Goal: Use online tool/utility: Utilize a website feature to perform a specific function

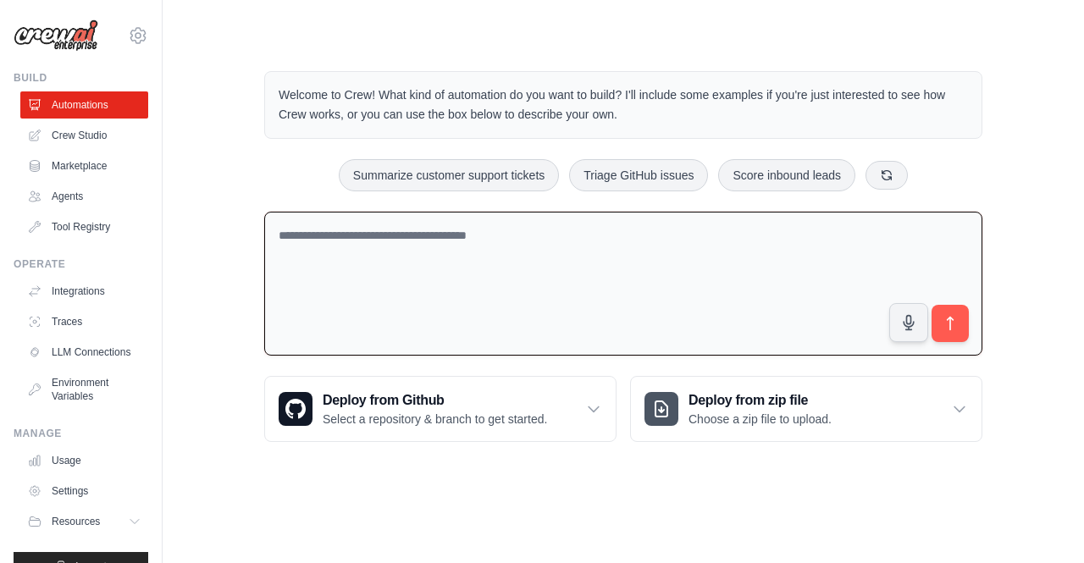
click at [364, 257] on textarea at bounding box center [623, 284] width 718 height 145
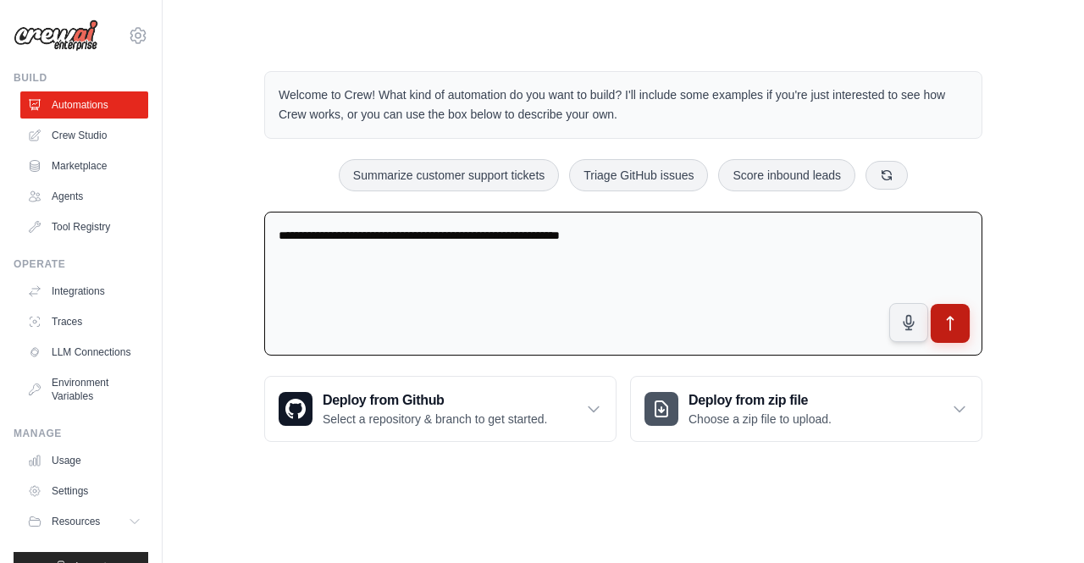
type textarea "**********"
click at [938, 325] on button "submit" at bounding box center [950, 323] width 39 height 39
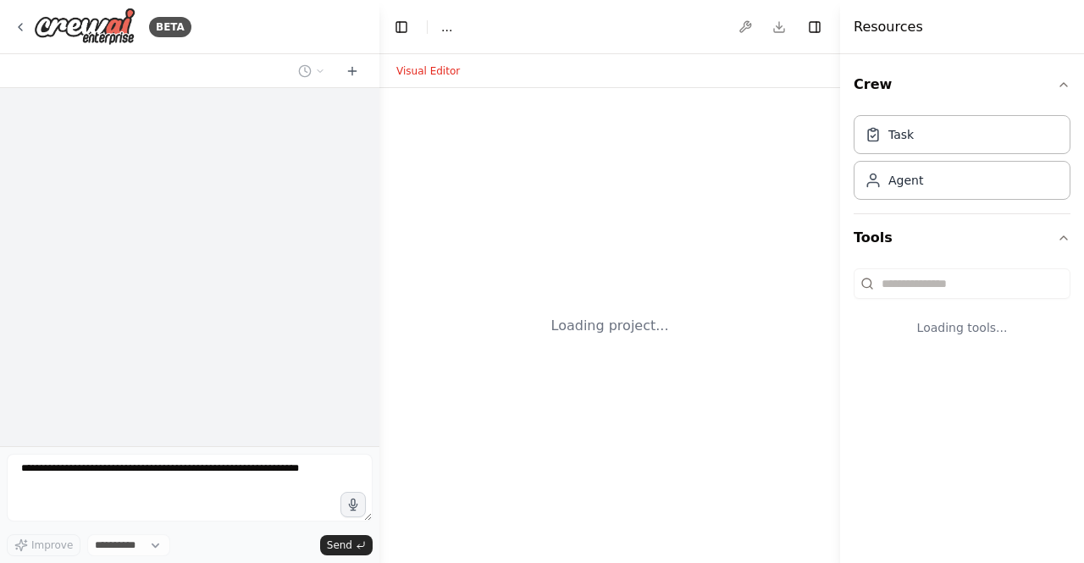
select select "****"
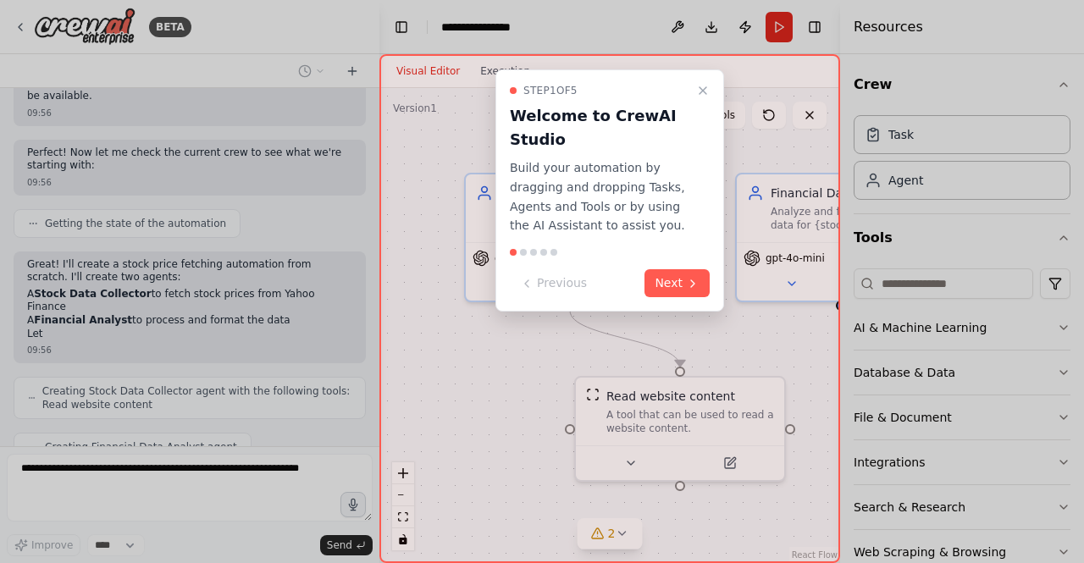
scroll to position [677, 0]
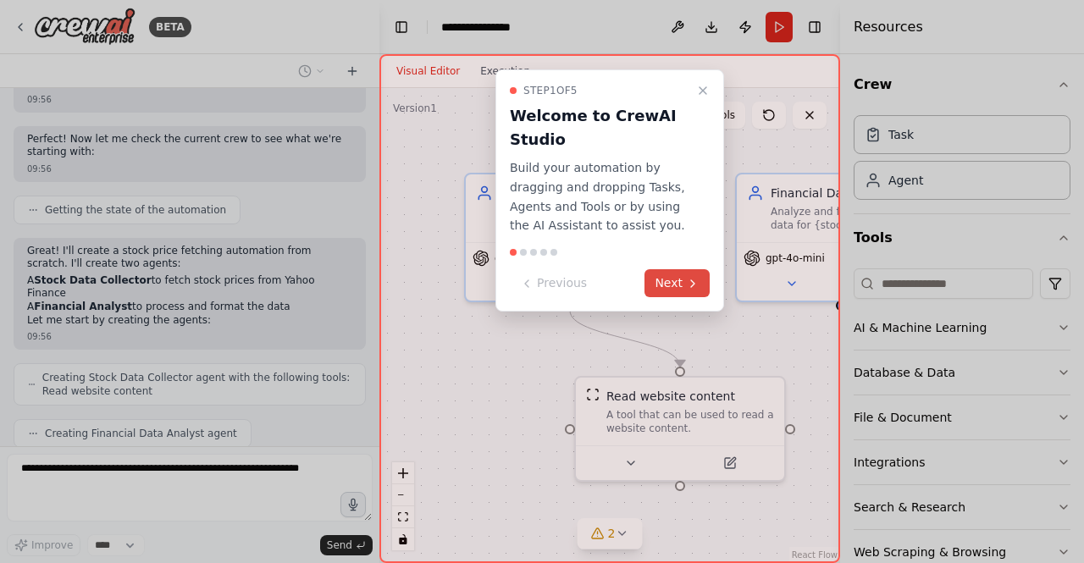
click at [676, 280] on button "Next" at bounding box center [677, 283] width 65 height 28
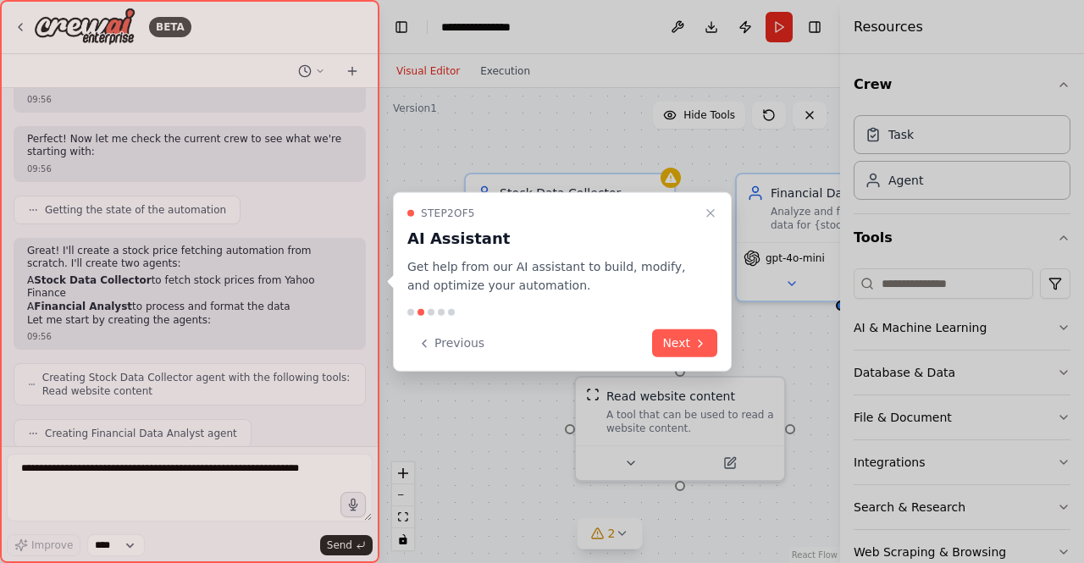
scroll to position [775, 0]
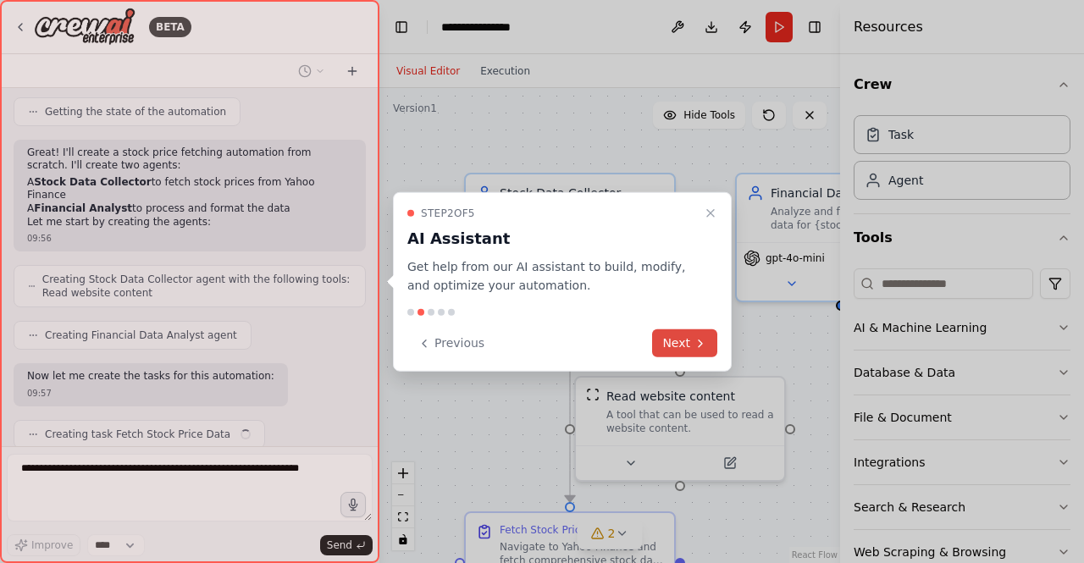
click at [690, 345] on button "Next" at bounding box center [684, 344] width 65 height 28
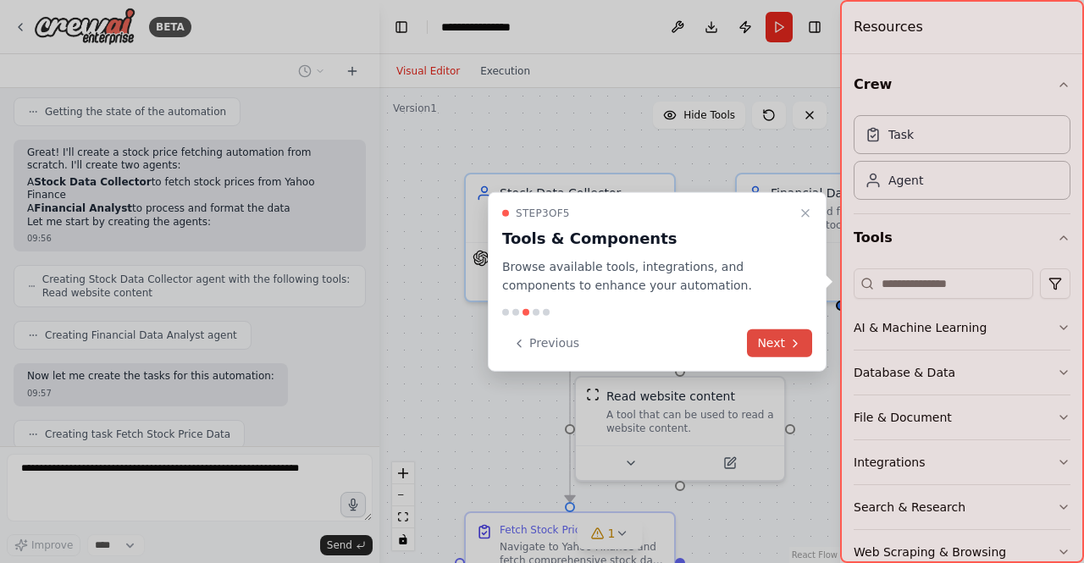
click at [769, 341] on button "Next" at bounding box center [779, 344] width 65 height 28
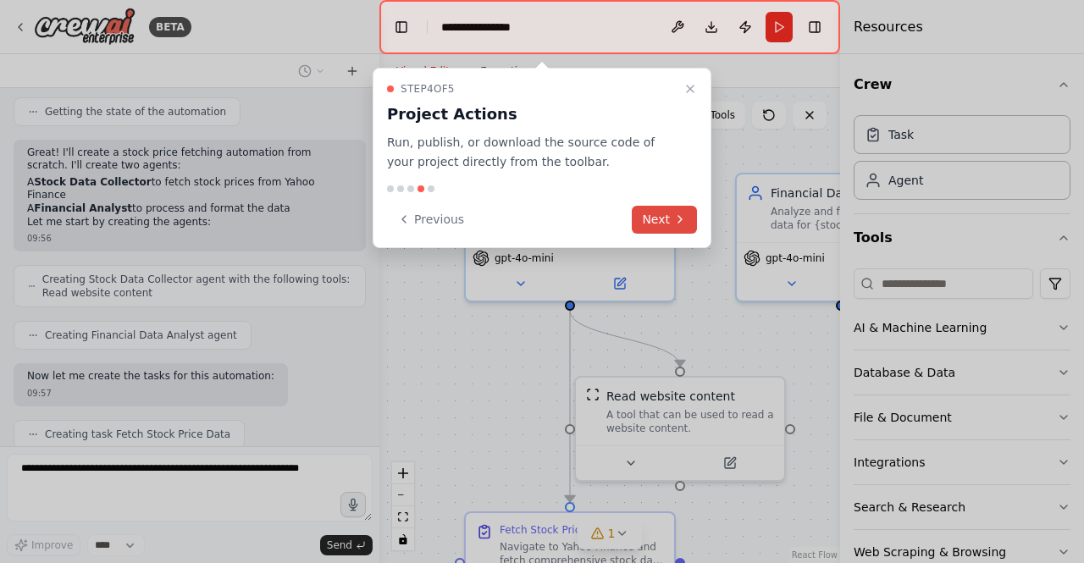
click at [673, 213] on button "Next" at bounding box center [664, 220] width 65 height 28
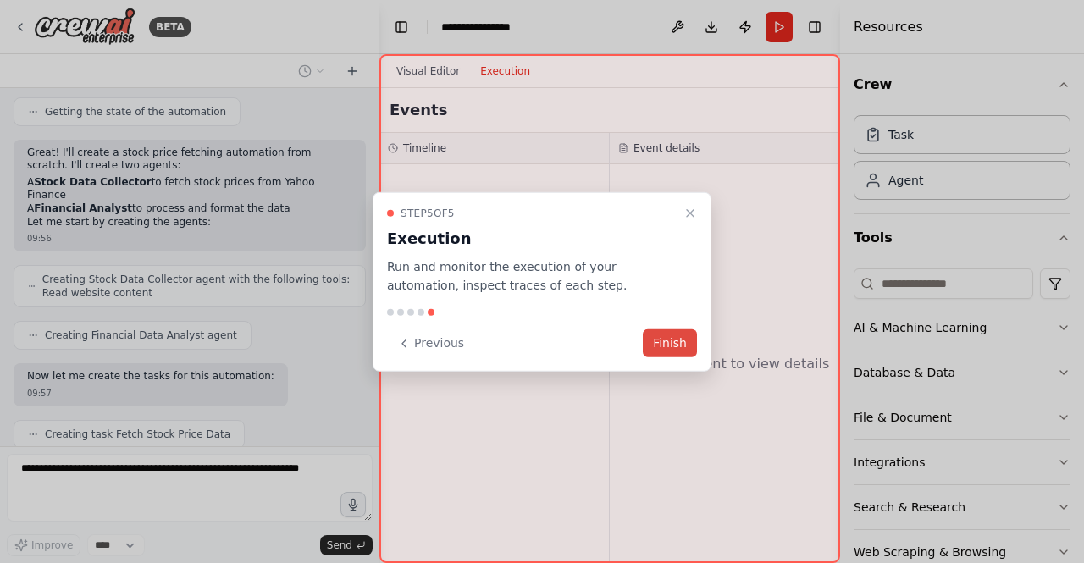
scroll to position [817, 0]
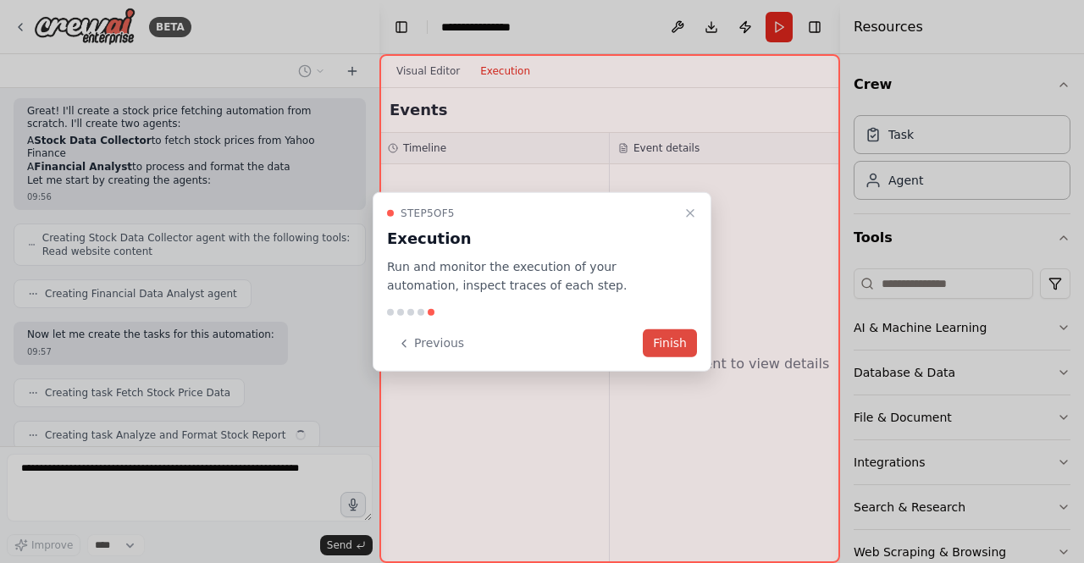
click at [684, 348] on button "Finish" at bounding box center [670, 344] width 54 height 28
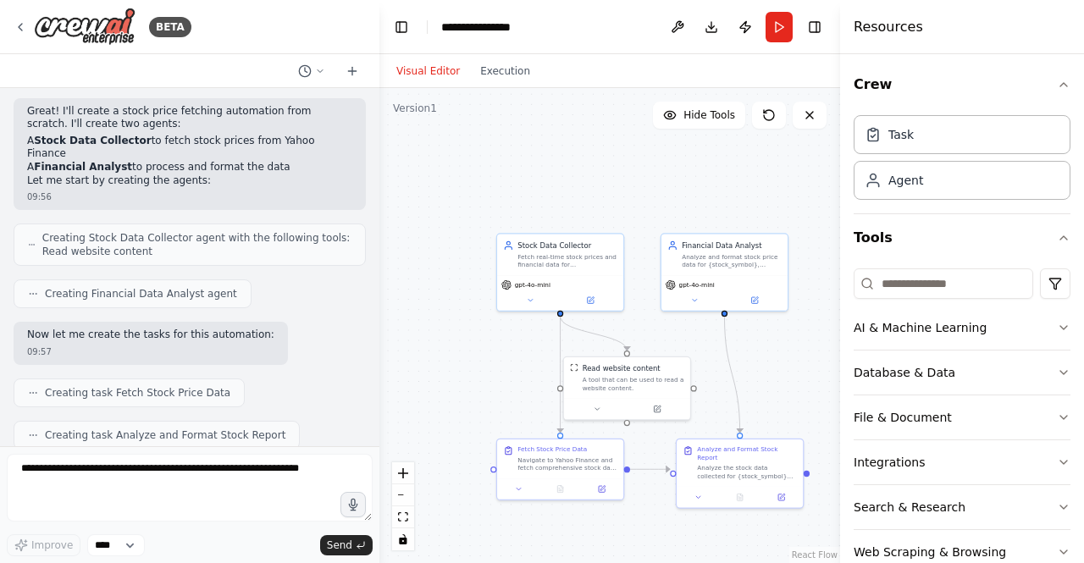
scroll to position [915, 0]
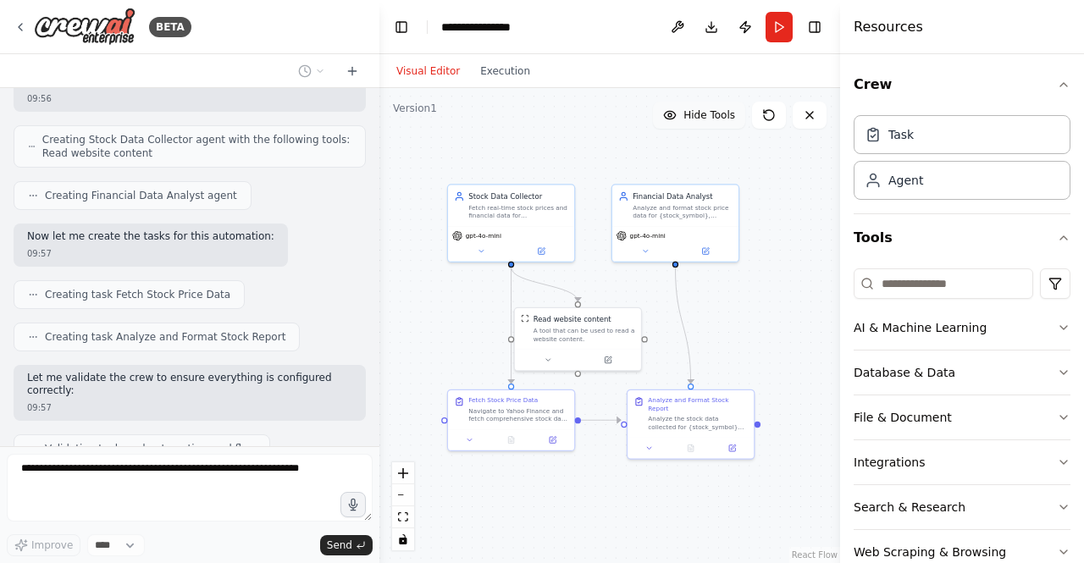
drag, startPoint x: 766, startPoint y: 169, endPoint x: 721, endPoint y: 123, distance: 64.7
click at [721, 123] on div "Version 1 Hide Tools .deletable-edge-delete-btn { width: 20px; height: 20px; bo…" at bounding box center [609, 325] width 461 height 475
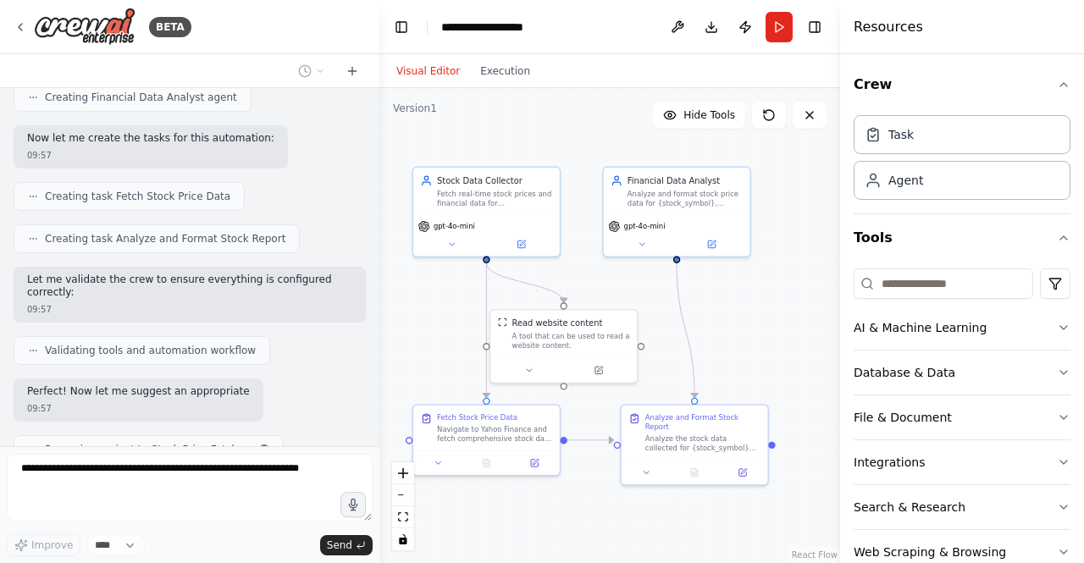
scroll to position [1027, 0]
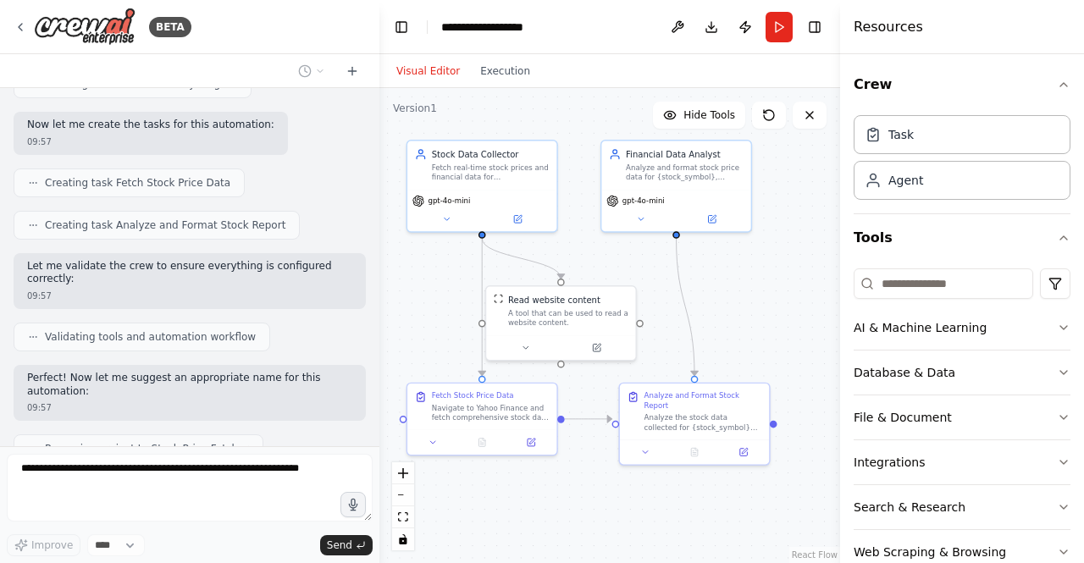
drag, startPoint x: 698, startPoint y: 313, endPoint x: 698, endPoint y: 289, distance: 24.6
click at [698, 289] on div ".deletable-edge-delete-btn { width: 20px; height: 20px; border: 0px solid #ffff…" at bounding box center [609, 325] width 461 height 475
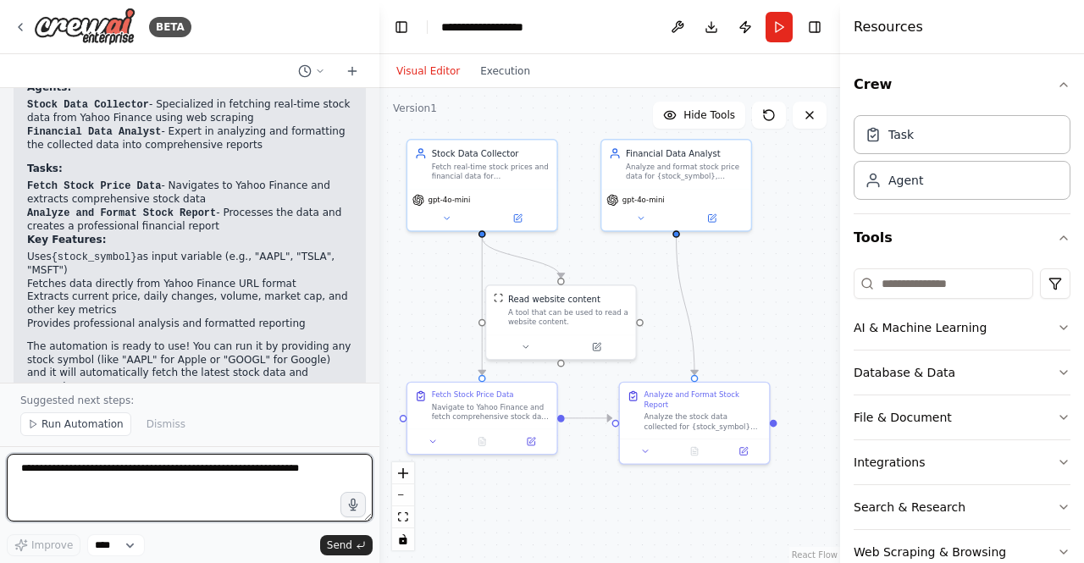
scroll to position [1486, 0]
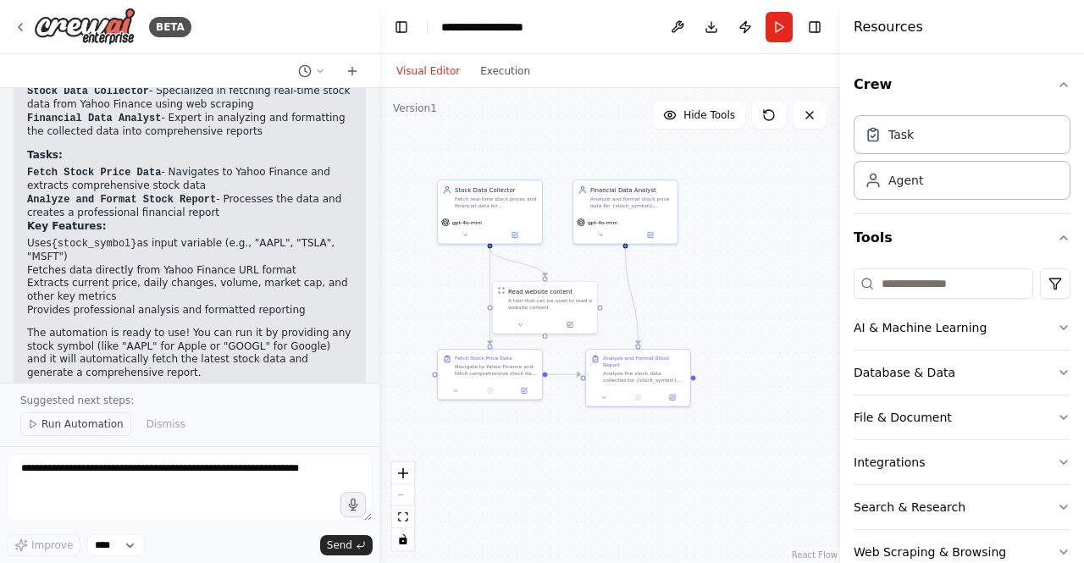
click at [36, 429] on icon at bounding box center [33, 424] width 10 height 10
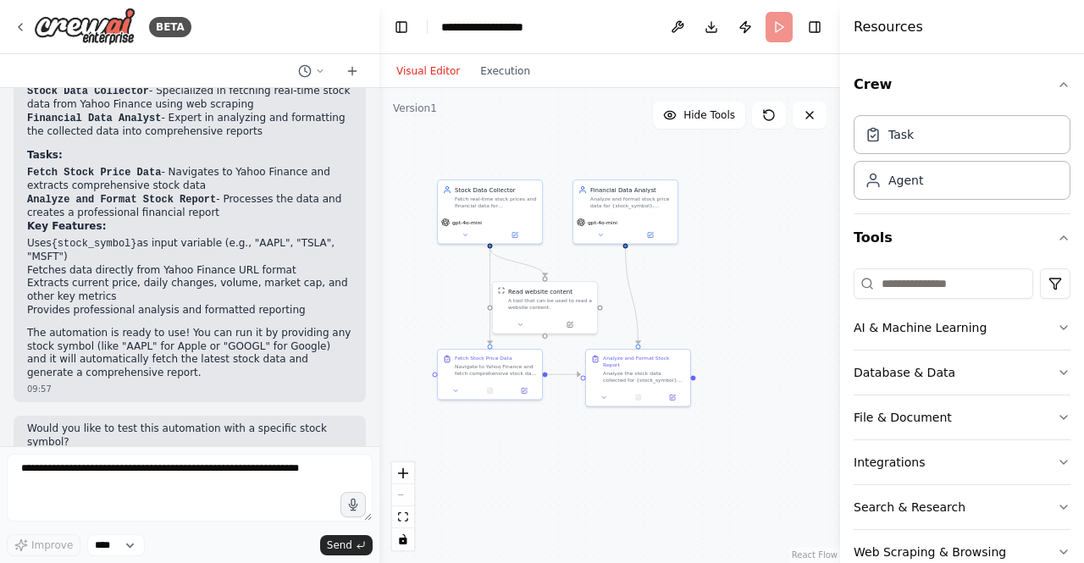
scroll to position [1422, 0]
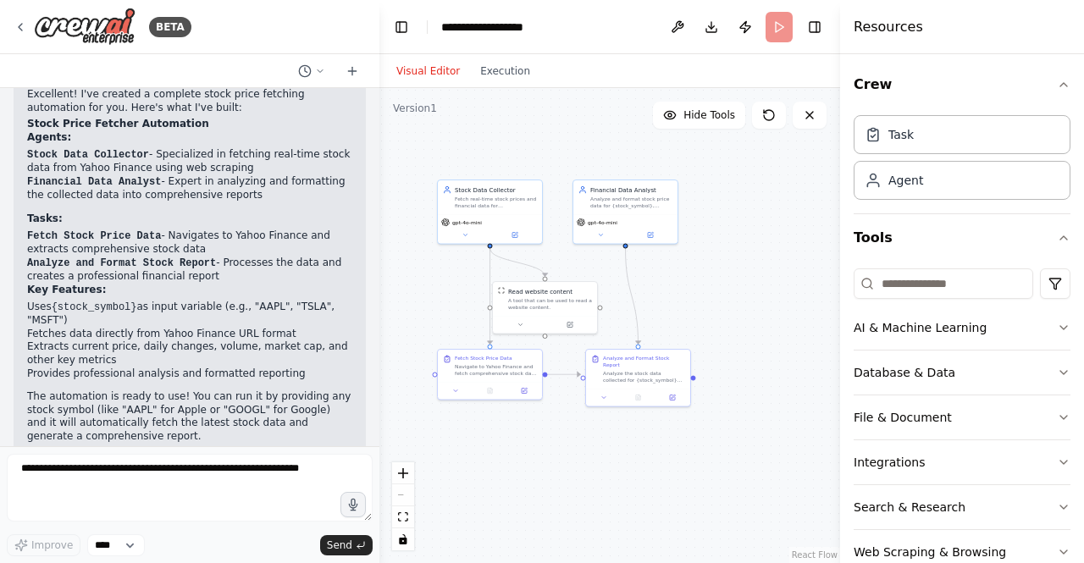
drag, startPoint x: 36, startPoint y: 431, endPoint x: 103, endPoint y: 457, distance: 72.4
click at [103, 457] on div "BETA automate the stock price fetching from websites like yahoo finance 09:56 ▶…" at bounding box center [189, 281] width 379 height 563
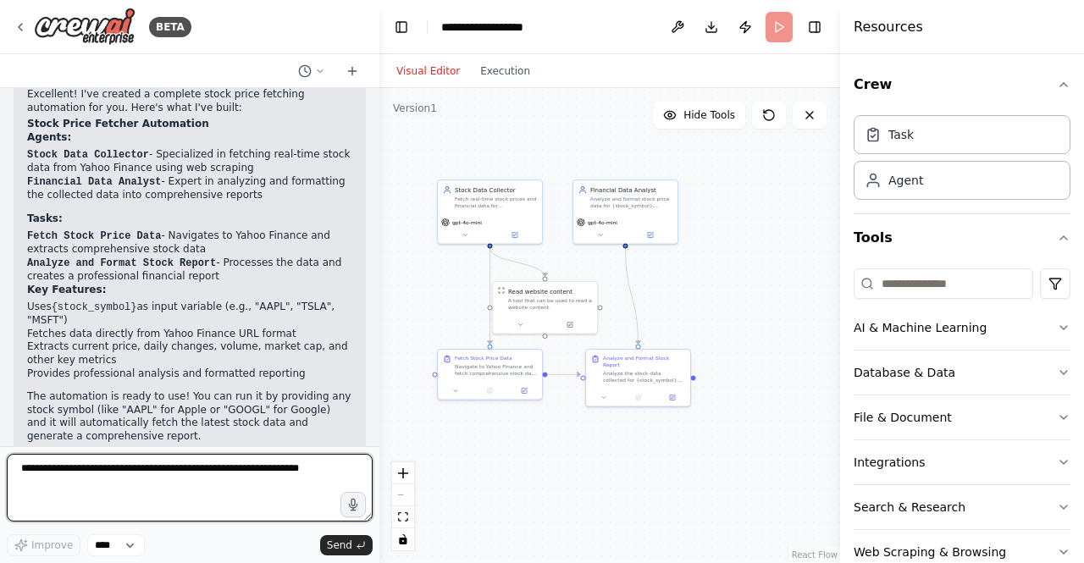
click at [102, 473] on textarea at bounding box center [190, 488] width 366 height 68
type textarea "**********"
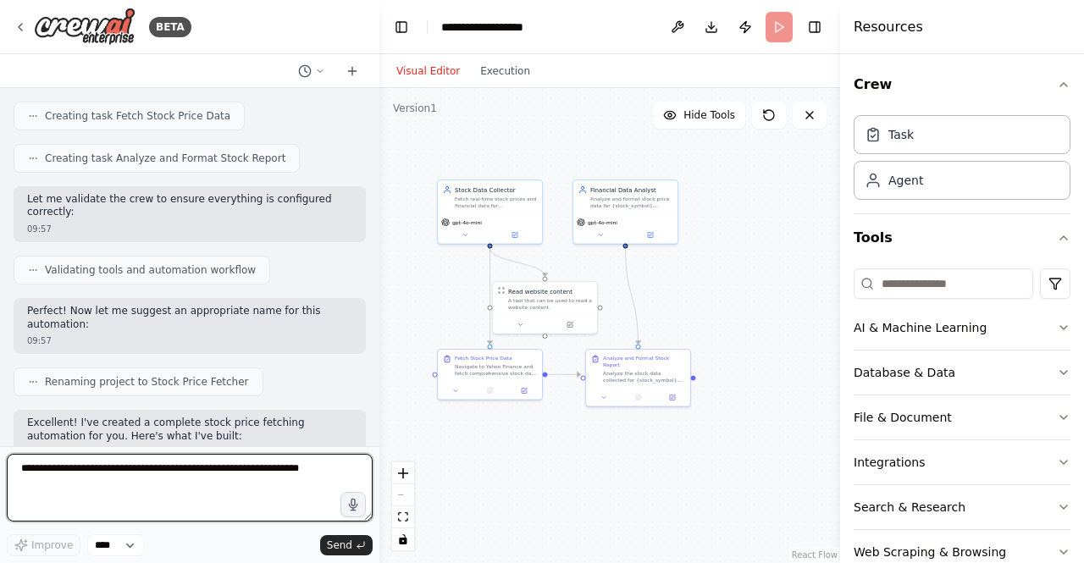
scroll to position [1479, 0]
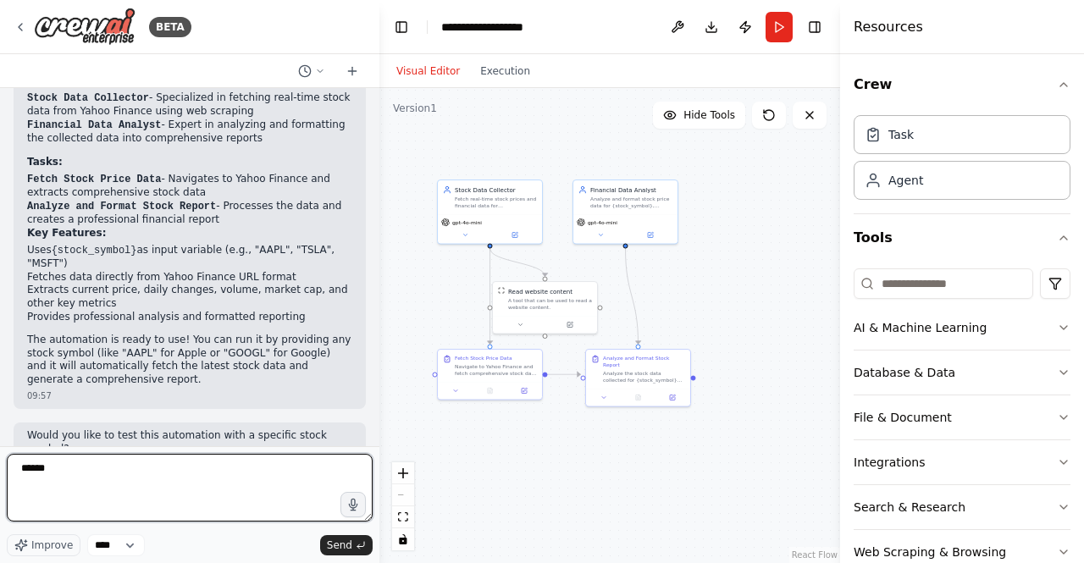
type textarea "*****"
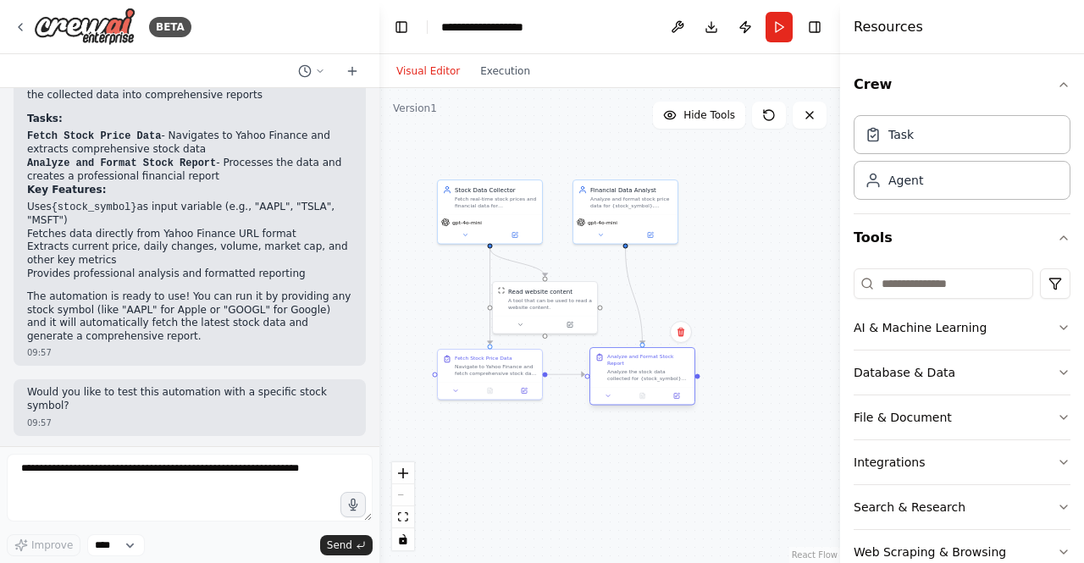
click at [640, 368] on div "Analyze the stock data collected for {stock_symbol} and create a comprehensive,…" at bounding box center [648, 375] width 82 height 14
drag, startPoint x: 666, startPoint y: 394, endPoint x: 85, endPoint y: -74, distance: 745.9
click at [85, 0] on html "BETA automate the stock price fetching from websites like yahoo finance 09:56 ▶…" at bounding box center [542, 281] width 1084 height 563
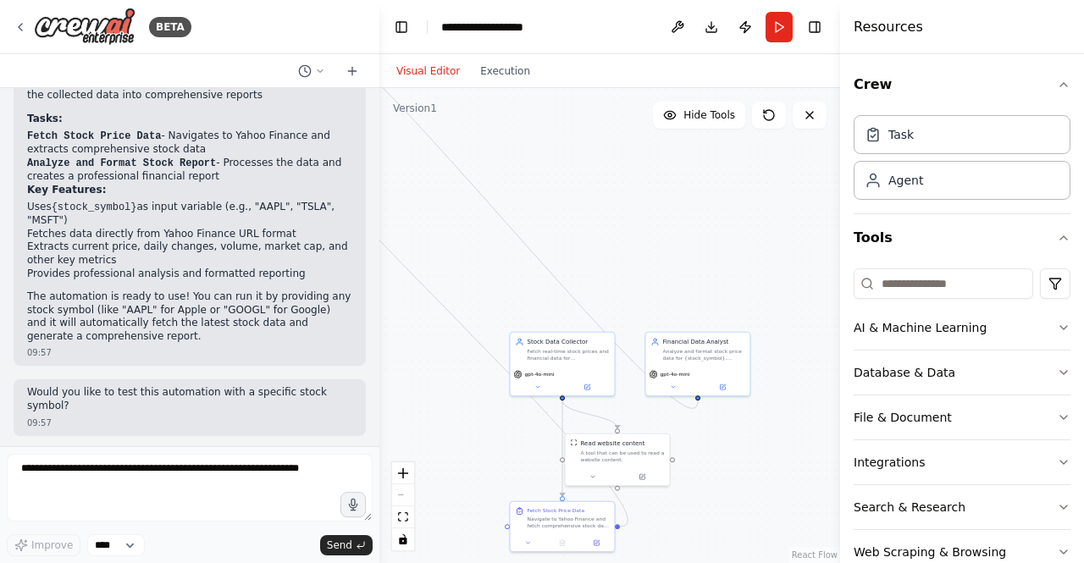
drag, startPoint x: 512, startPoint y: 326, endPoint x: 905, endPoint y: 568, distance: 461.7
click at [905, 562] on html "BETA automate the stock price fetching from websites like yahoo finance 09:56 ▶…" at bounding box center [542, 281] width 1084 height 563
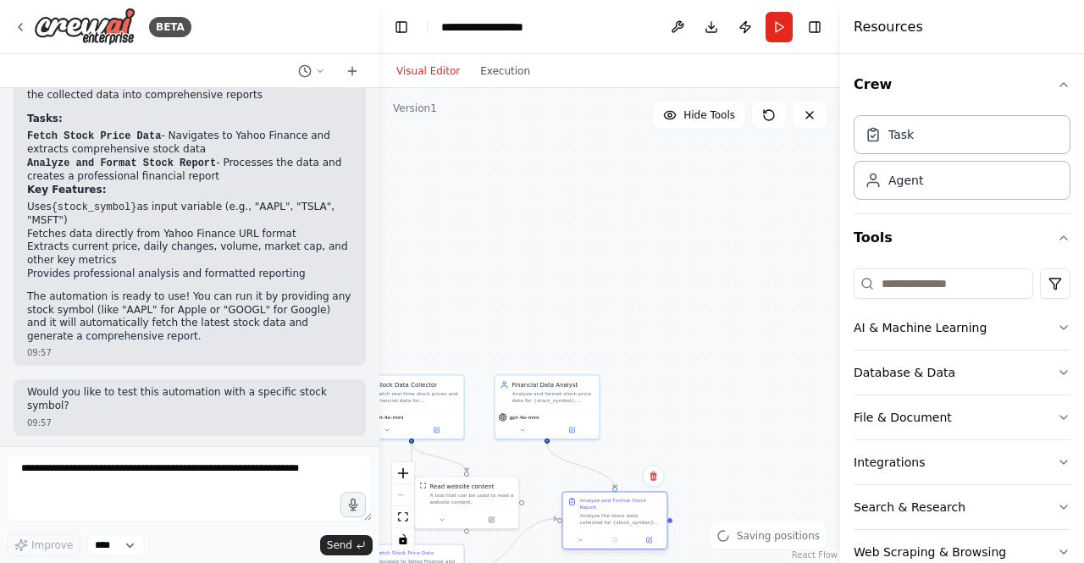
drag, startPoint x: 452, startPoint y: 150, endPoint x: 618, endPoint y: 526, distance: 411.1
click at [618, 526] on div "Analyze and Format Stock Report Analyze the stock data collected for {stock_sym…" at bounding box center [615, 520] width 106 height 58
click at [1036, 346] on button "AI & Machine Learning" at bounding box center [962, 328] width 217 height 44
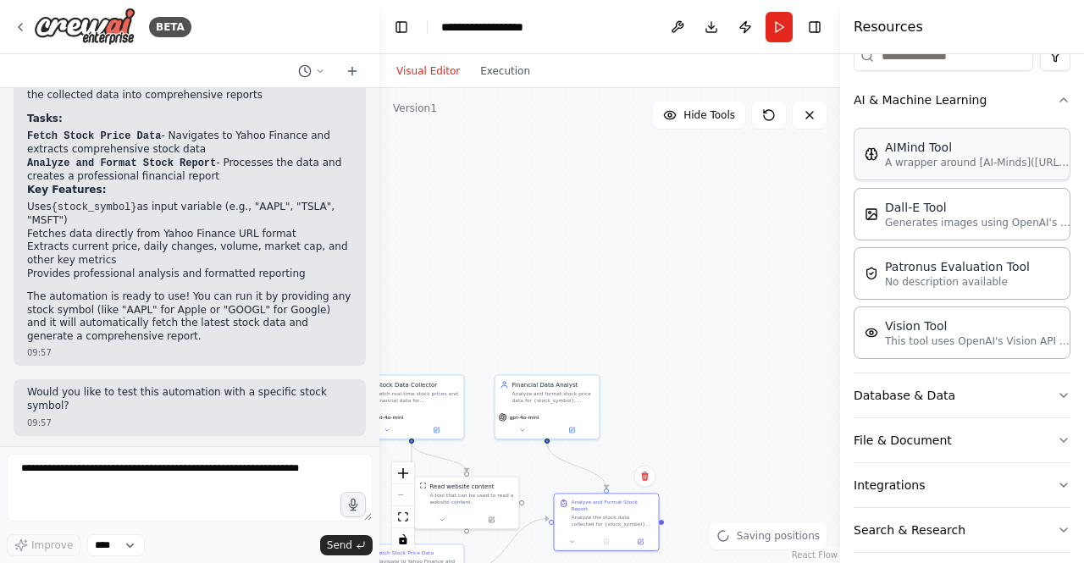
scroll to position [284, 0]
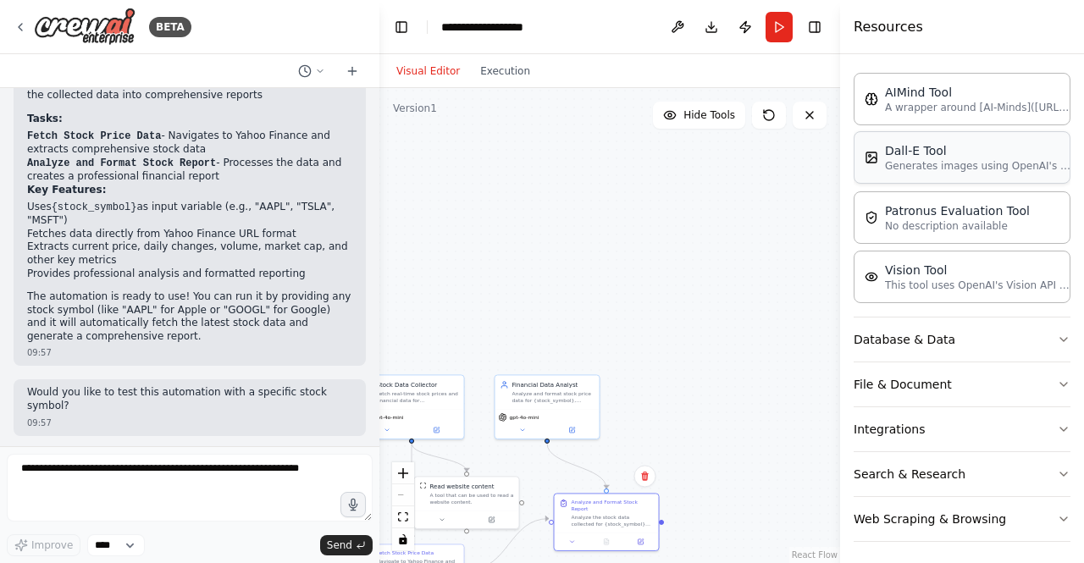
click at [895, 159] on p "Generates images using OpenAI's Dall-E model." at bounding box center [978, 166] width 186 height 14
